Goal: Navigation & Orientation: Find specific page/section

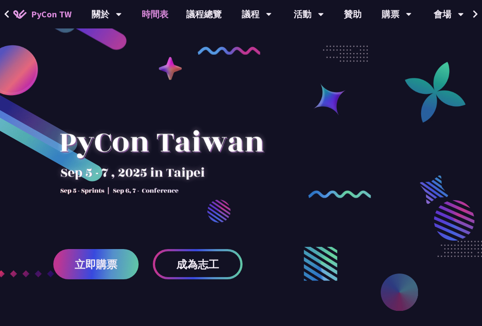
click at [159, 12] on link "時間表" at bounding box center [155, 14] width 44 height 28
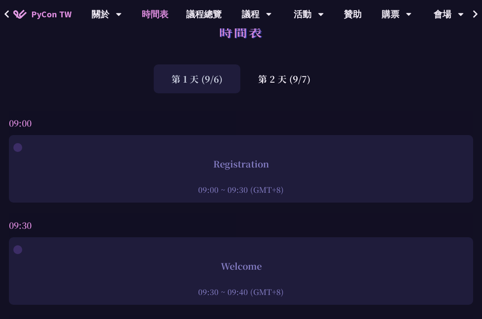
click at [200, 81] on div "第 1 天 (9/6)" at bounding box center [197, 78] width 87 height 29
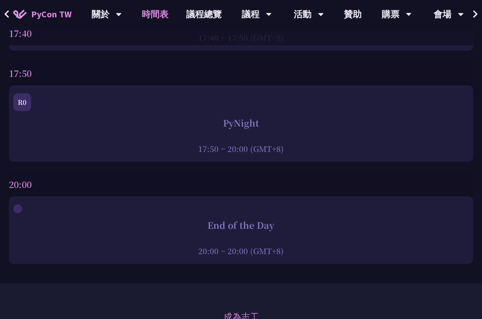
scroll to position [3775, 0]
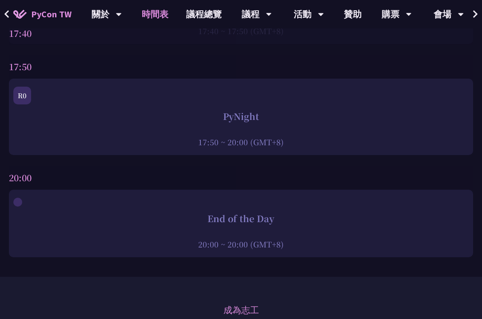
click at [220, 133] on div at bounding box center [241, 129] width 456 height 13
drag, startPoint x: 22, startPoint y: 98, endPoint x: 34, endPoint y: 97, distance: 12.5
click at [22, 99] on div "R0" at bounding box center [22, 96] width 18 height 18
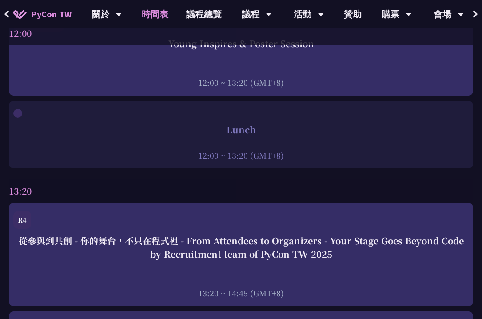
scroll to position [1972, 0]
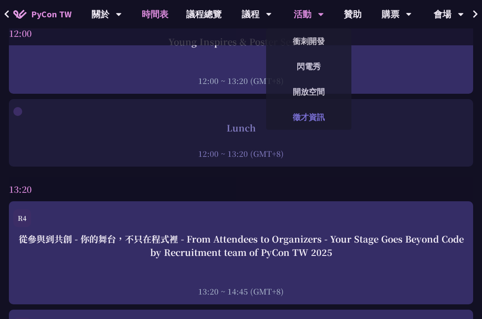
click at [310, 116] on link "徵才資訊" at bounding box center [308, 117] width 85 height 21
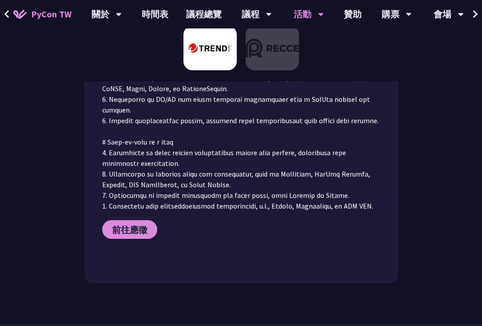
scroll to position [781, 0]
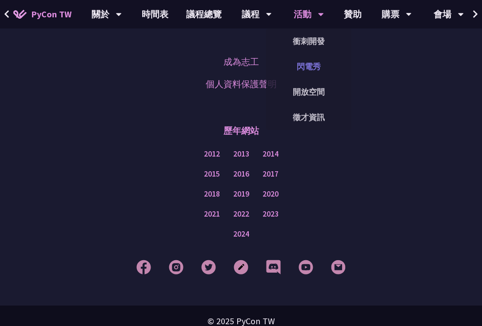
click at [313, 71] on link "閃電秀" at bounding box center [308, 66] width 85 height 21
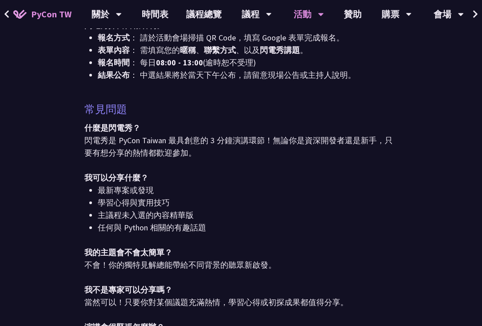
scroll to position [797, 0]
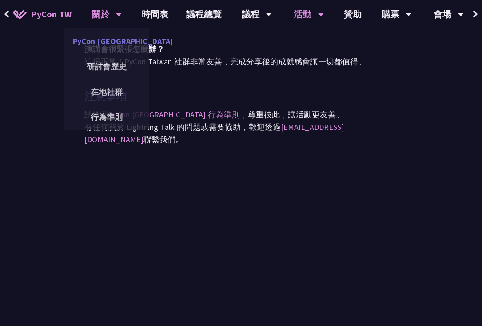
drag, startPoint x: 112, startPoint y: 38, endPoint x: 116, endPoint y: 36, distance: 4.6
click at [112, 38] on link "PyCon [GEOGRAPHIC_DATA]" at bounding box center [106, 41] width 85 height 21
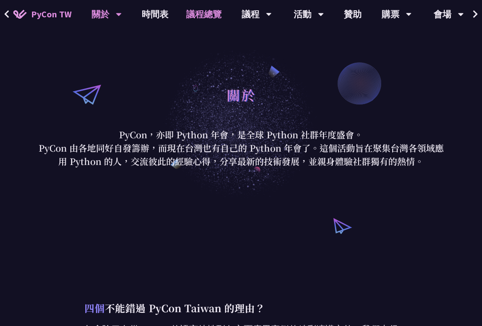
click at [205, 15] on link "議程總覽" at bounding box center [203, 14] width 53 height 28
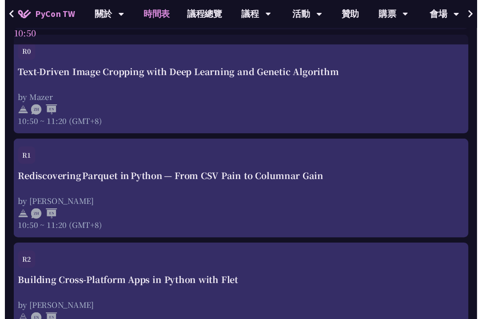
scroll to position [1972, 0]
